Goal: Book appointment/travel/reservation

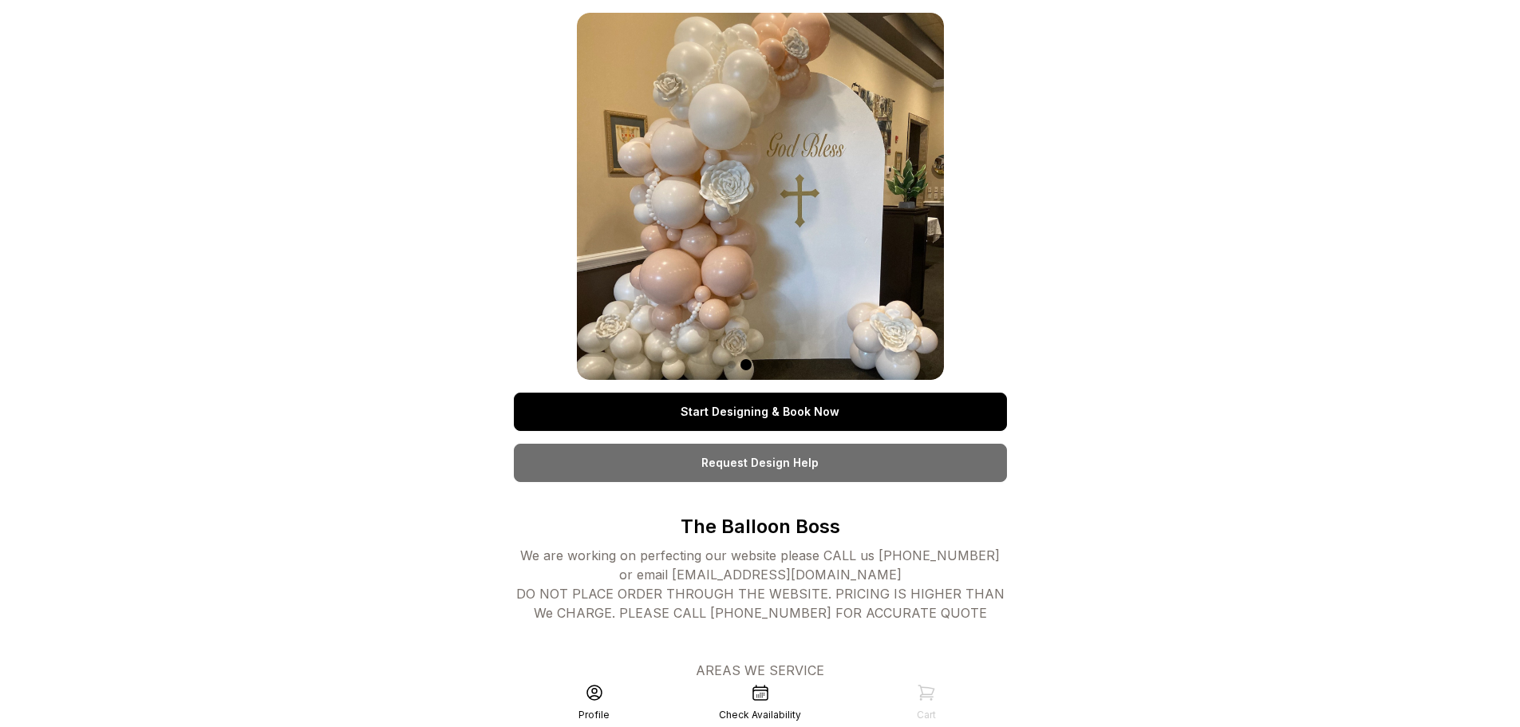
click at [775, 414] on link "Start Designing & Book Now" at bounding box center [760, 412] width 493 height 38
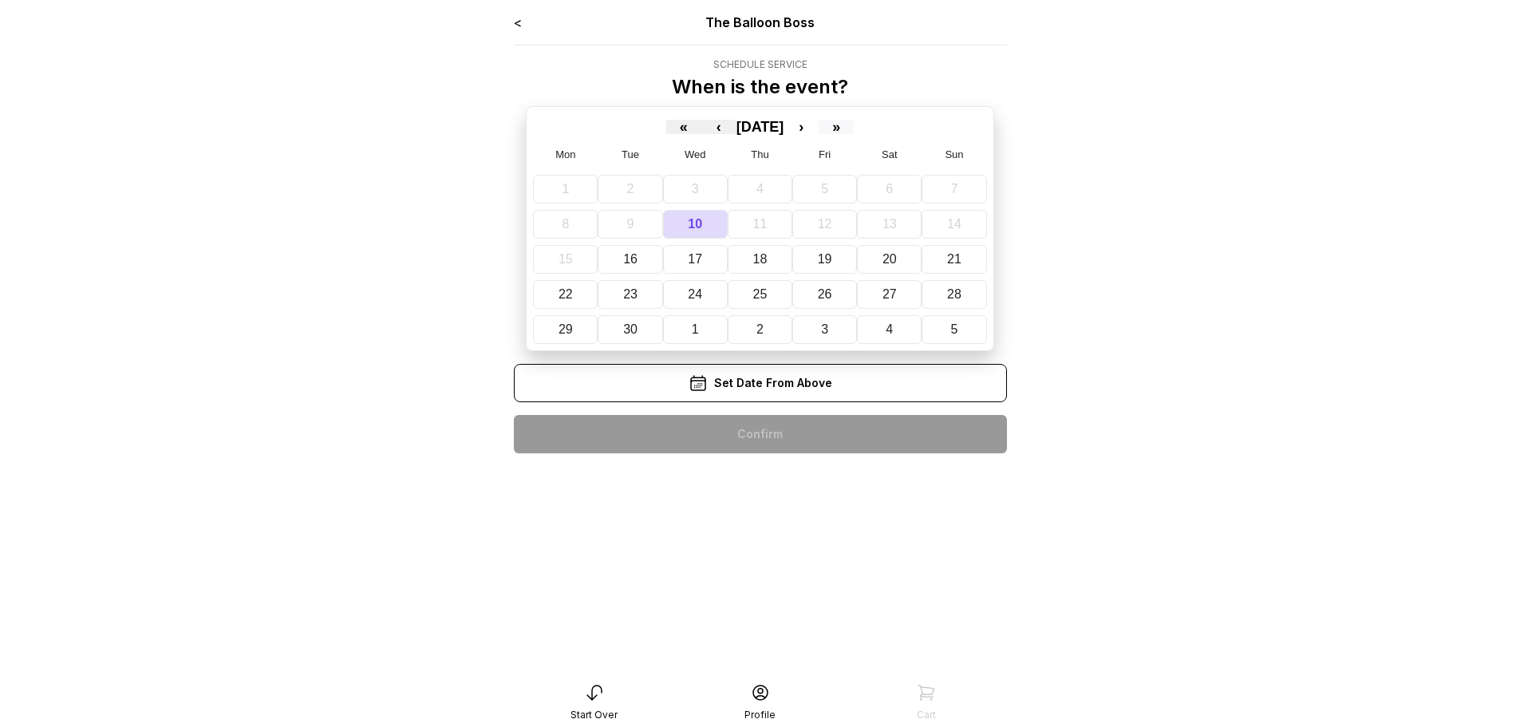
click at [854, 126] on button "»" at bounding box center [836, 127] width 35 height 14
click at [666, 127] on button "«" at bounding box center [683, 127] width 35 height 14
click at [819, 126] on button "›" at bounding box center [800, 127] width 35 height 14
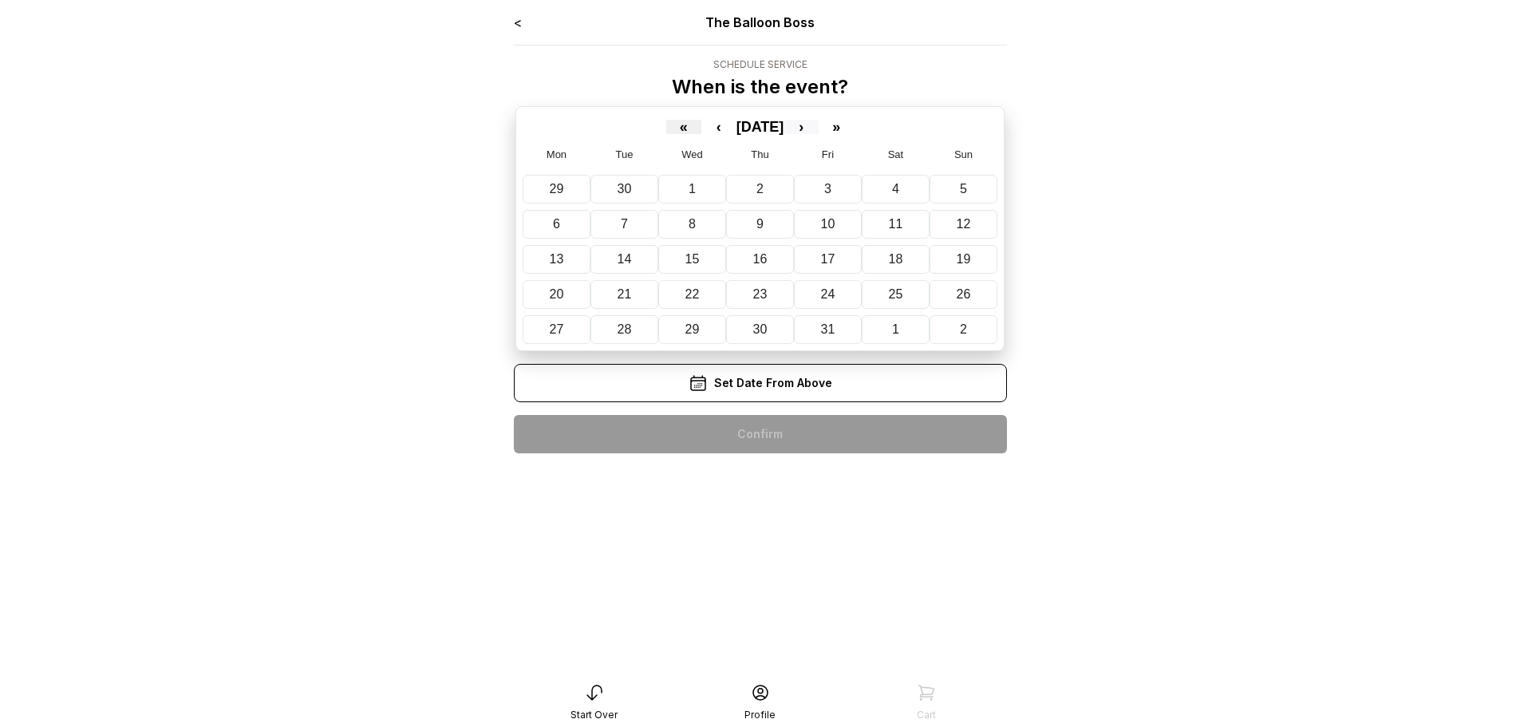
click at [819, 125] on button "›" at bounding box center [800, 127] width 35 height 14
click at [897, 335] on abbr "29" at bounding box center [897, 329] width 14 height 14
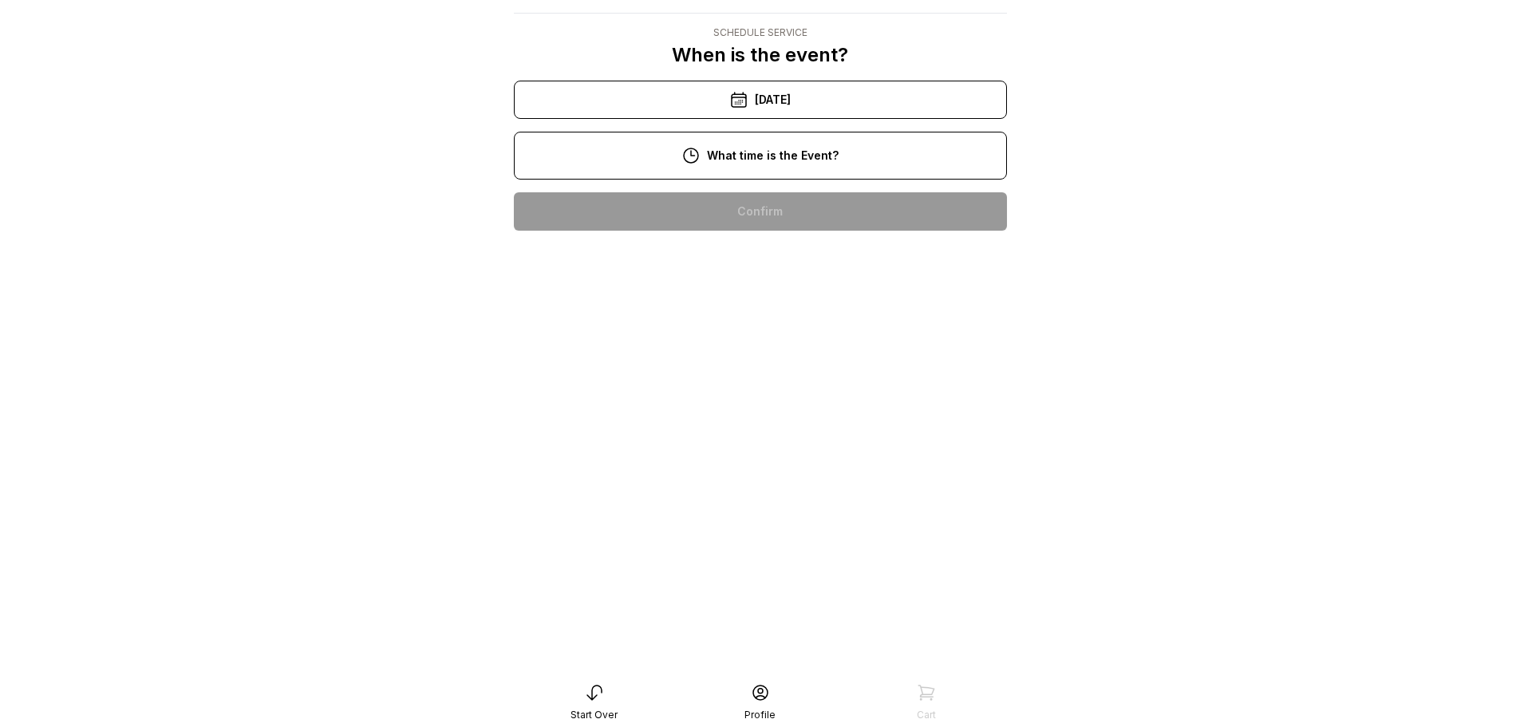
scroll to position [239, 0]
click at [779, 601] on div "6:00 pm" at bounding box center [761, 620] width 468 height 38
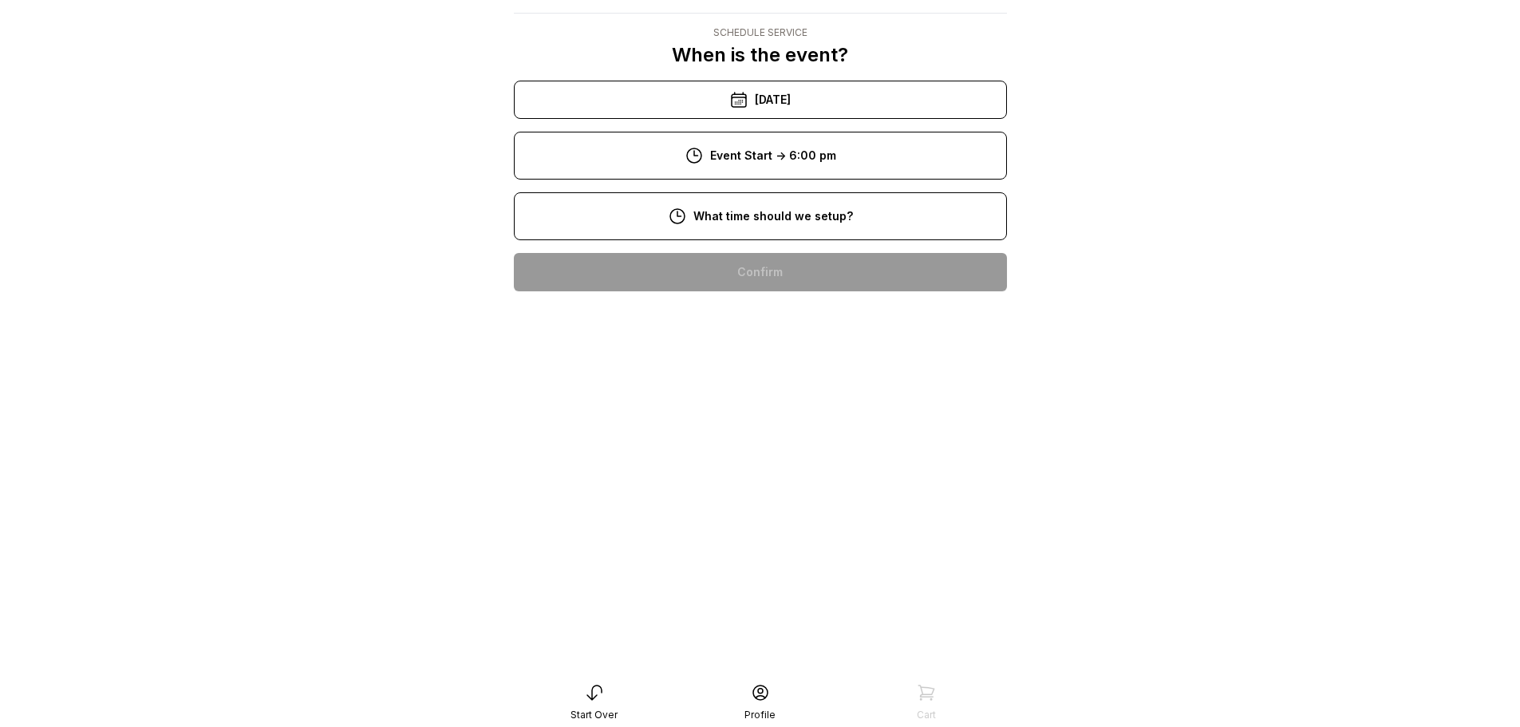
scroll to position [187, 0]
click at [777, 661] on div "4:00 pm" at bounding box center [761, 680] width 468 height 38
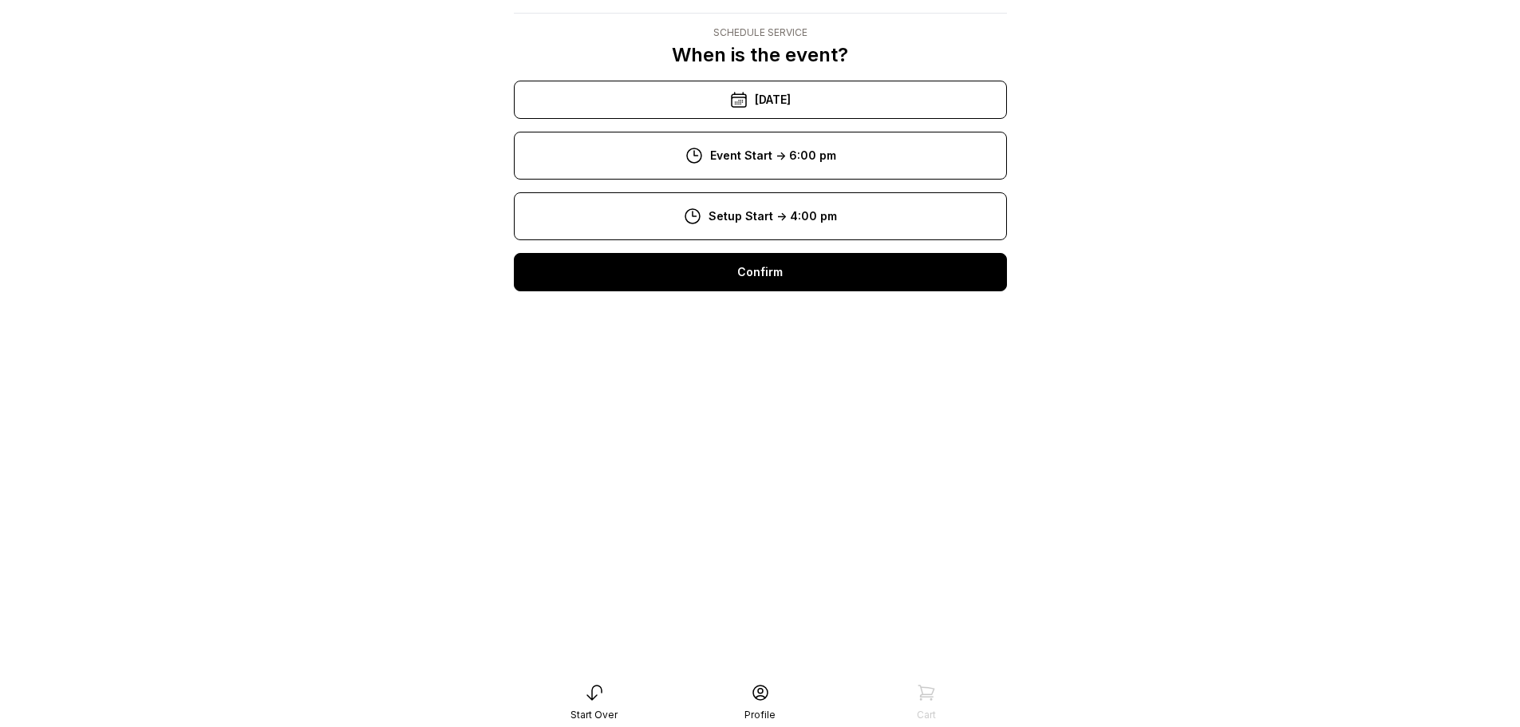
scroll to position [271, 0]
click at [776, 652] on div "7:00 pm" at bounding box center [761, 671] width 468 height 38
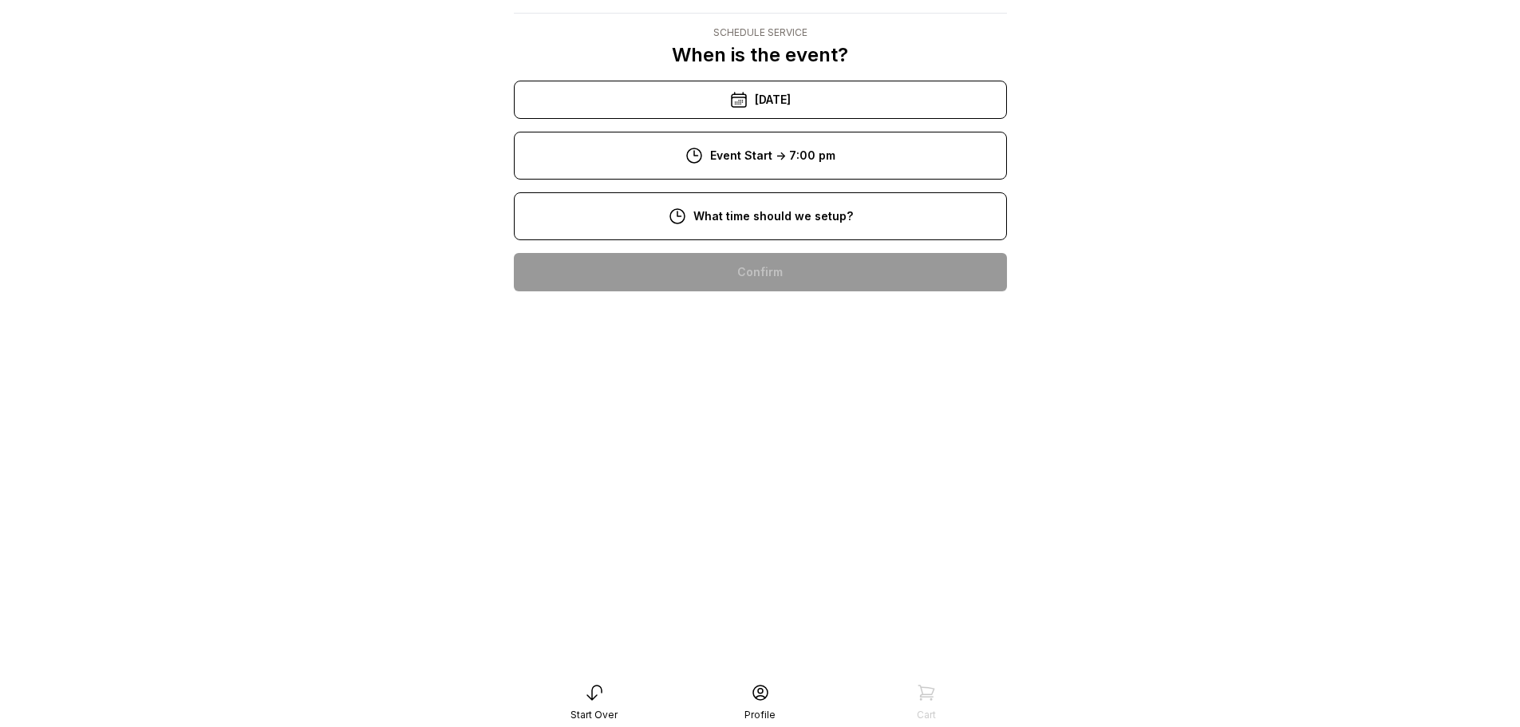
click at [785, 712] on div "5:00 pm" at bounding box center [761, 731] width 468 height 38
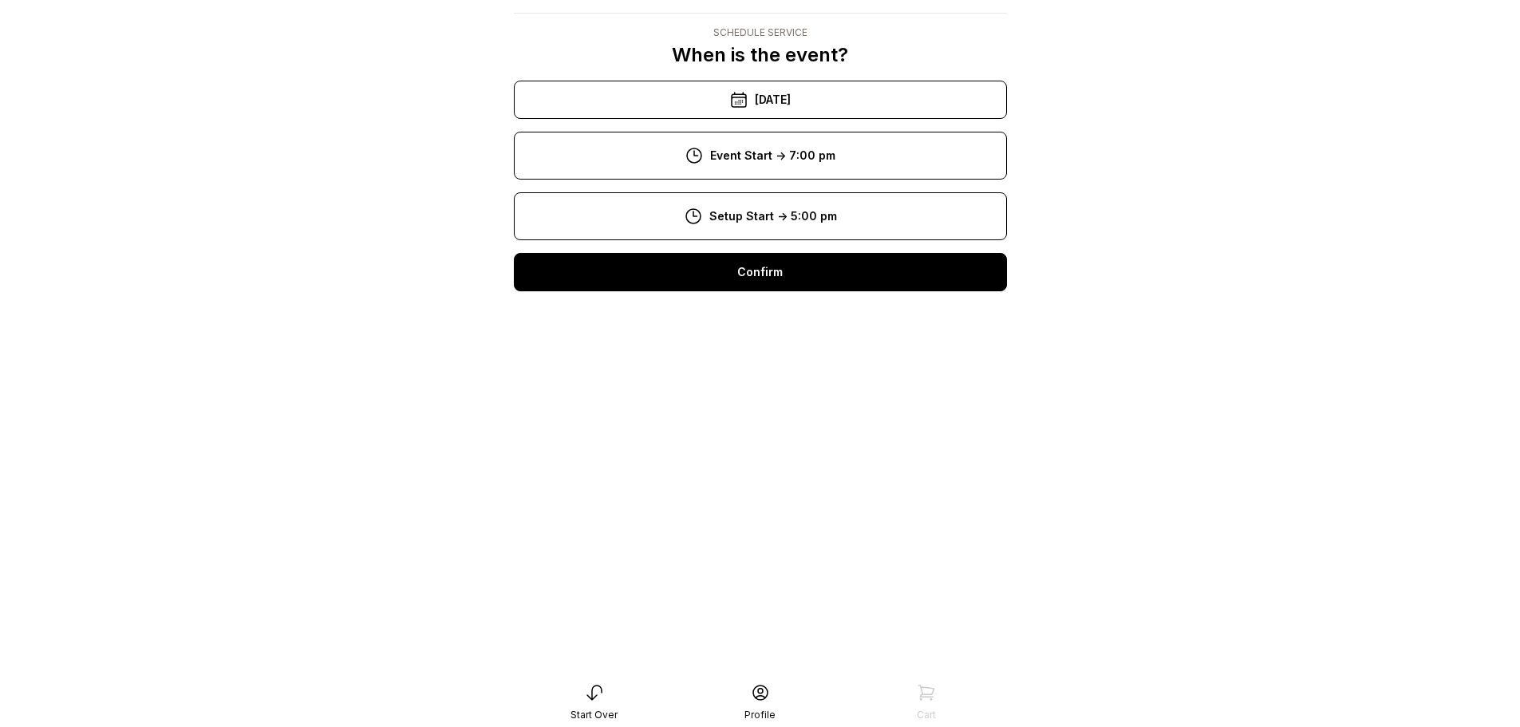
click at [822, 281] on div "Confirm" at bounding box center [760, 272] width 493 height 38
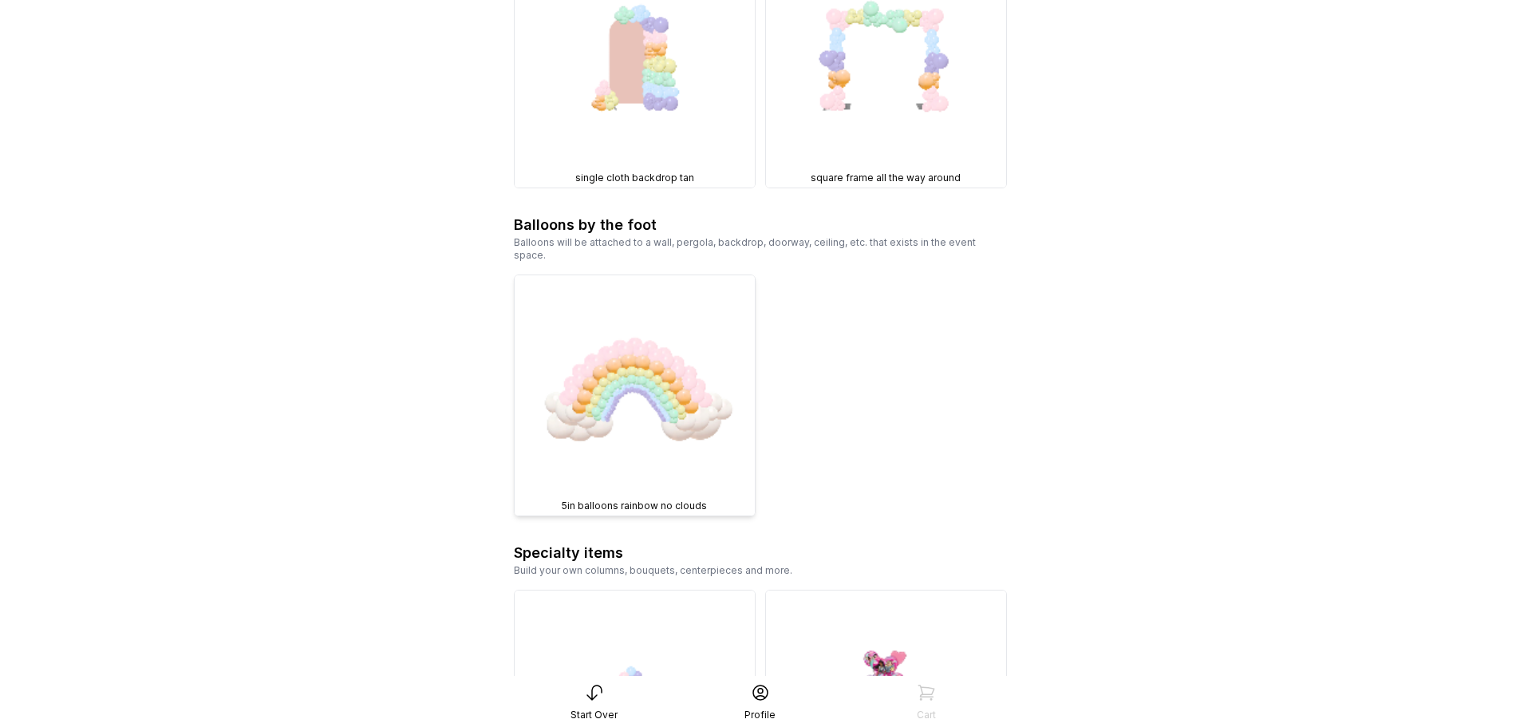
scroll to position [3864, 0]
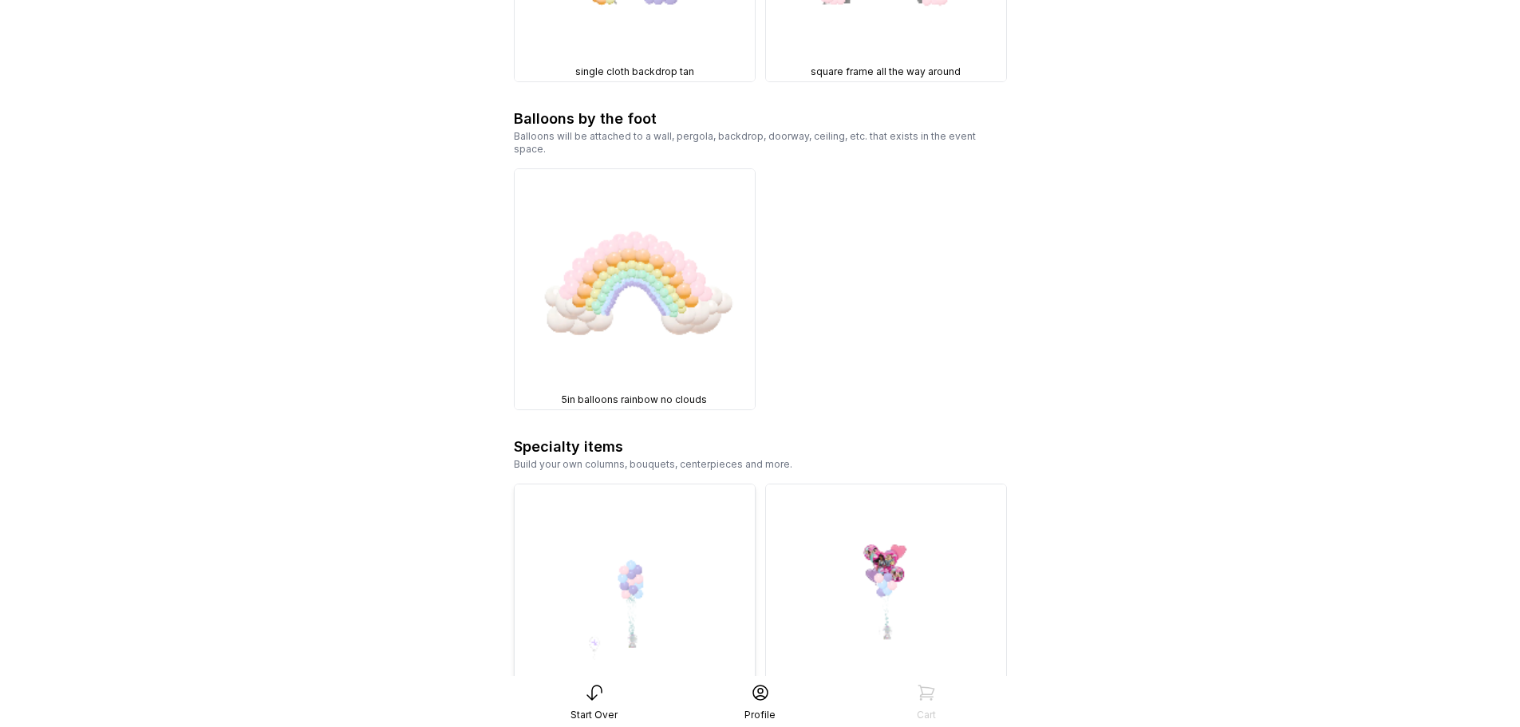
click at [643, 484] on img at bounding box center [635, 604] width 240 height 240
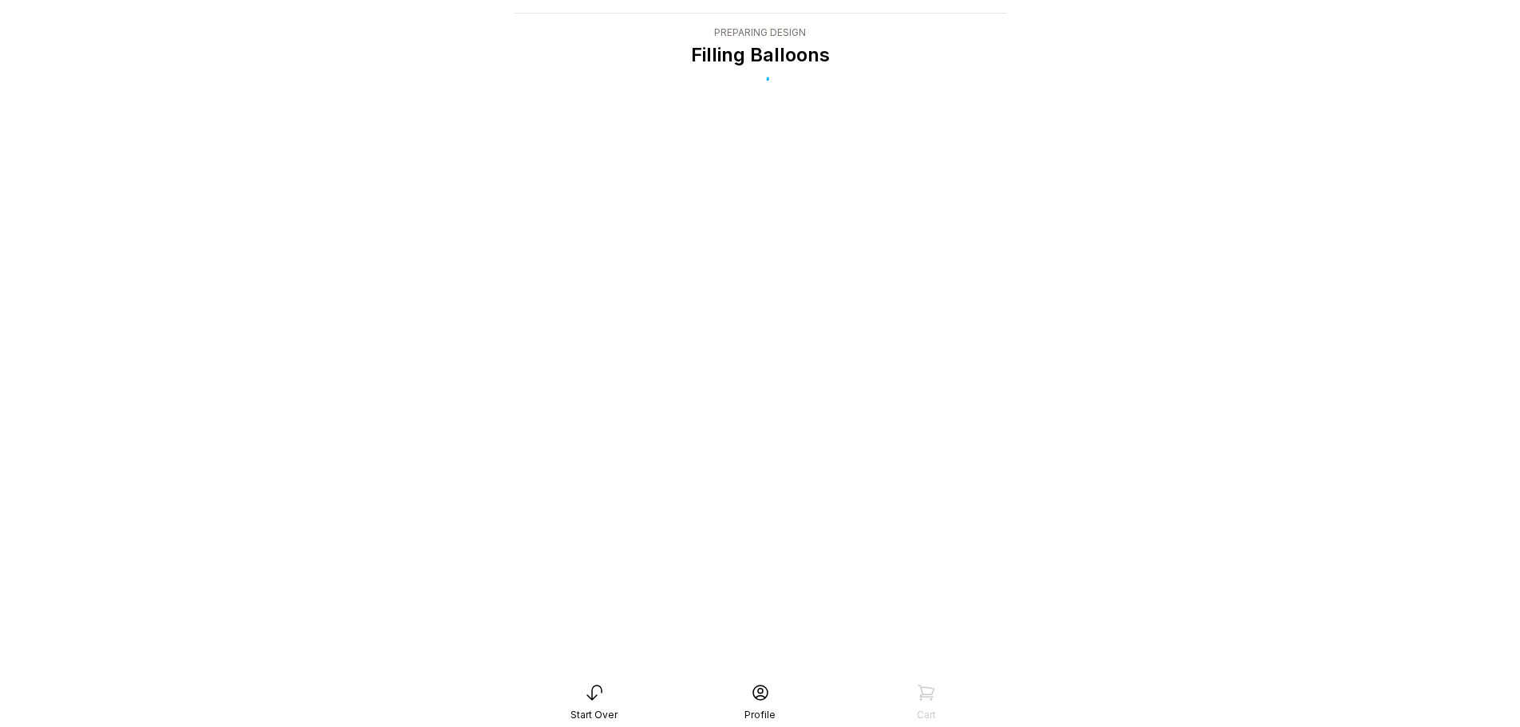
scroll to position [32, 0]
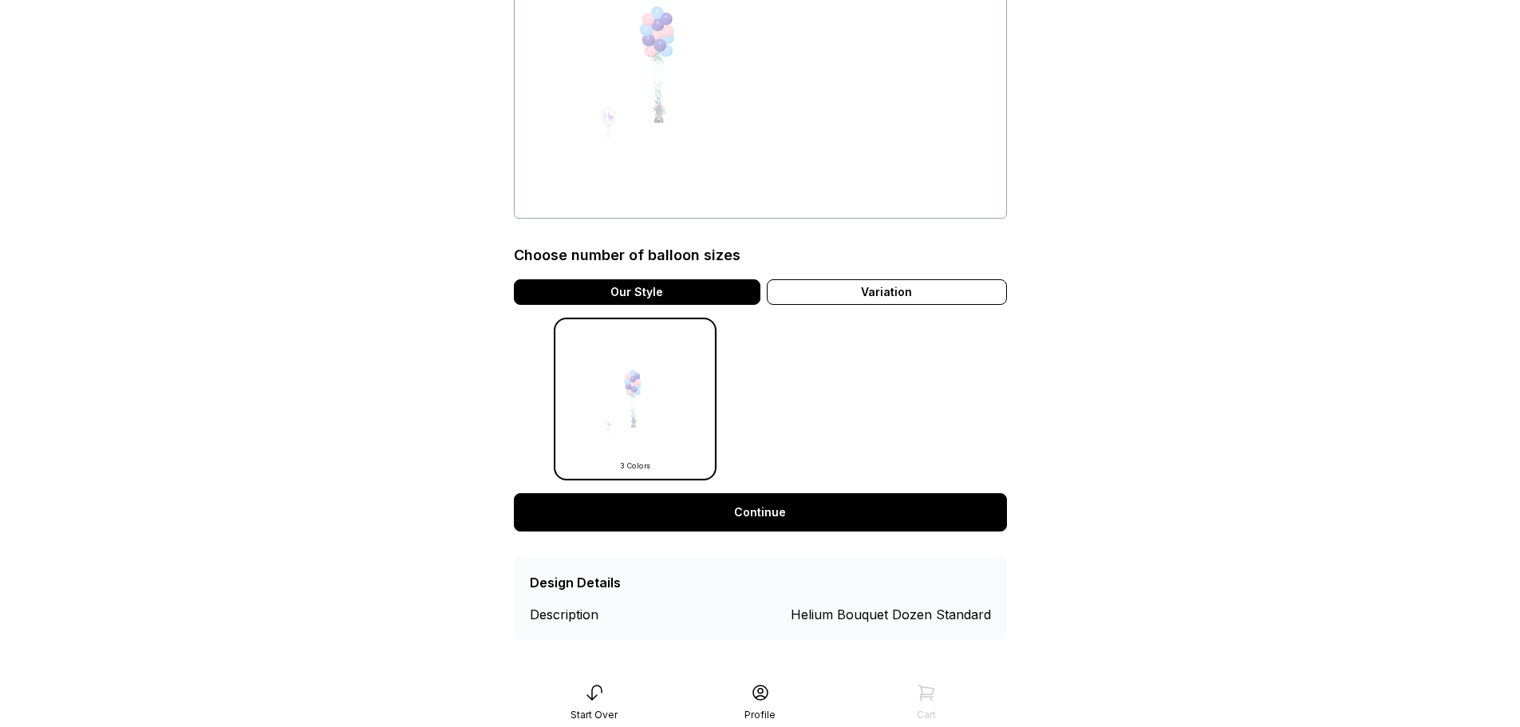
scroll to position [219, 0]
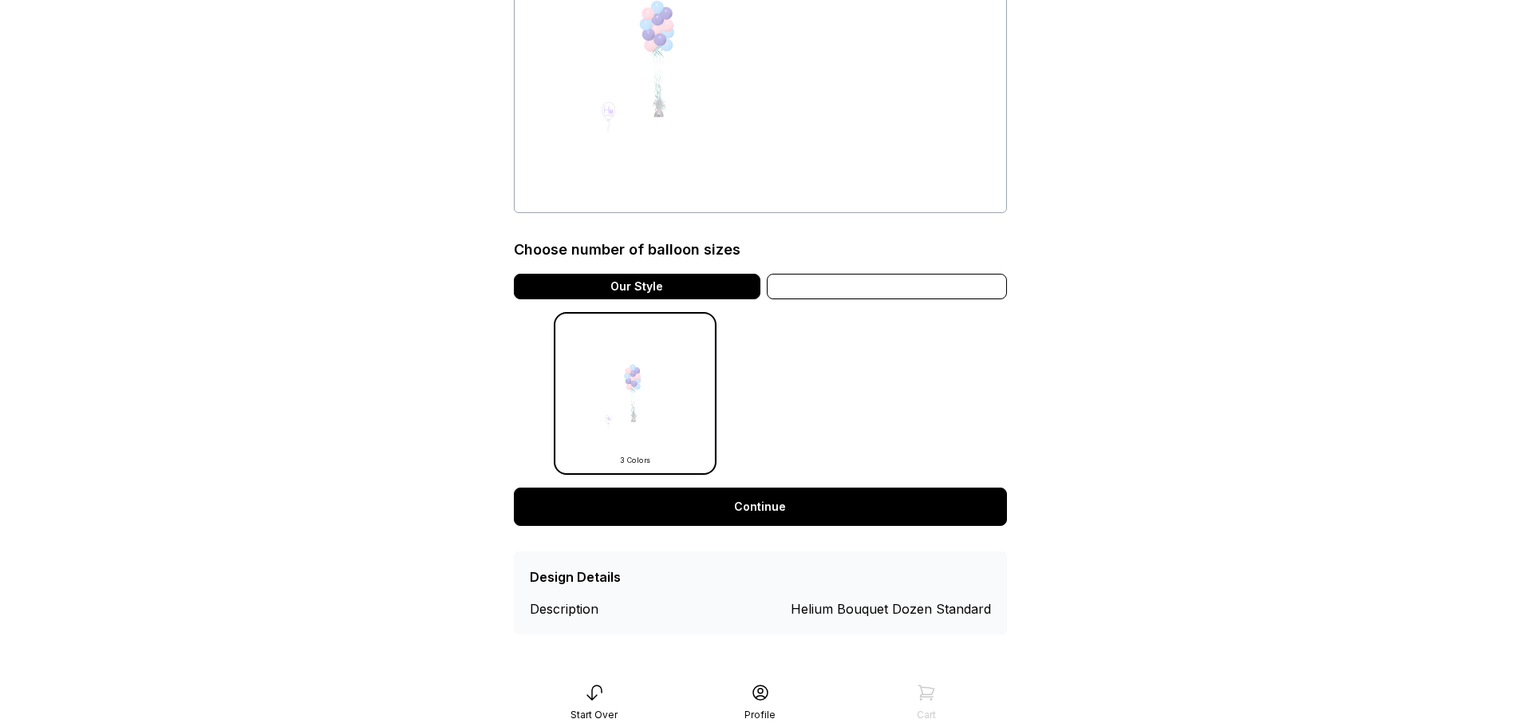
click at [906, 291] on div "Variation" at bounding box center [887, 287] width 240 height 26
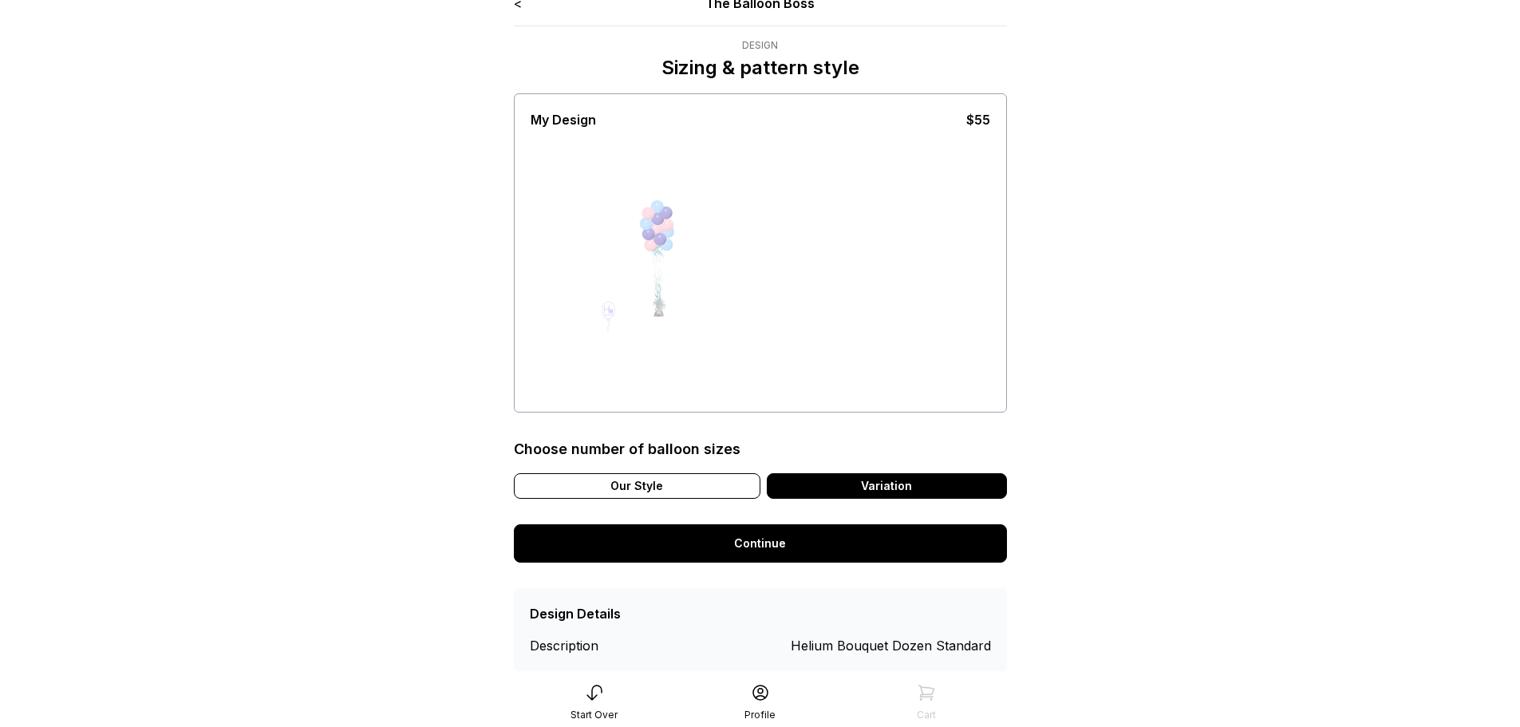
scroll to position [0, 0]
